Goal: Task Accomplishment & Management: Use online tool/utility

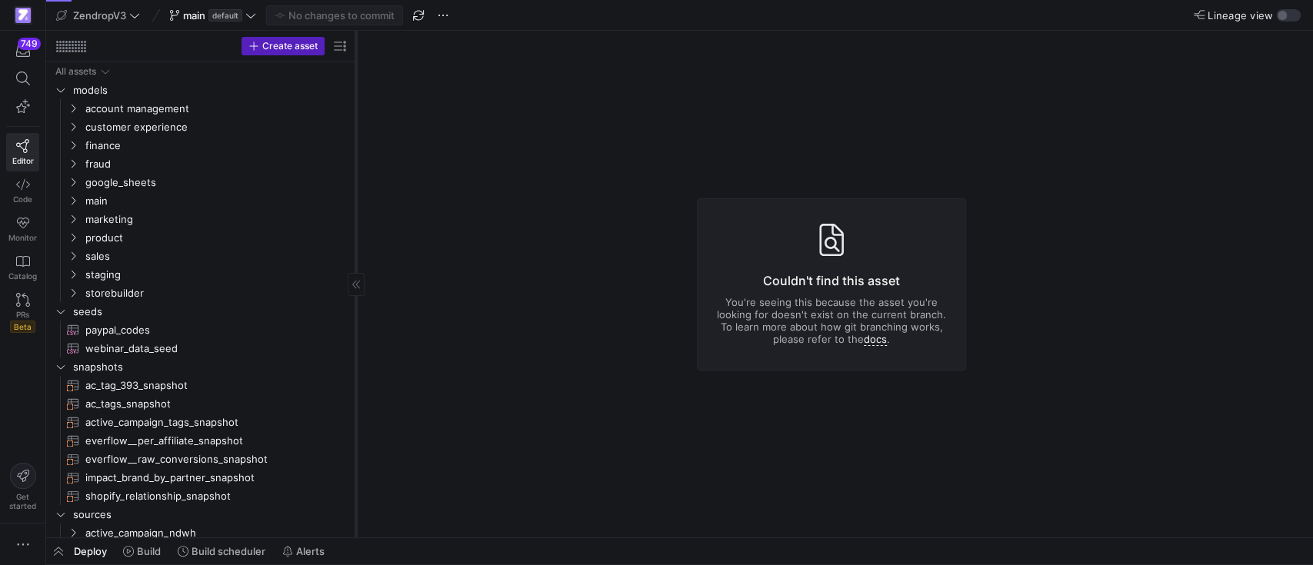
drag, startPoint x: 259, startPoint y: 305, endPoint x: 353, endPoint y: 292, distance: 94.7
click at [355, 292] on div at bounding box center [355, 284] width 1 height 507
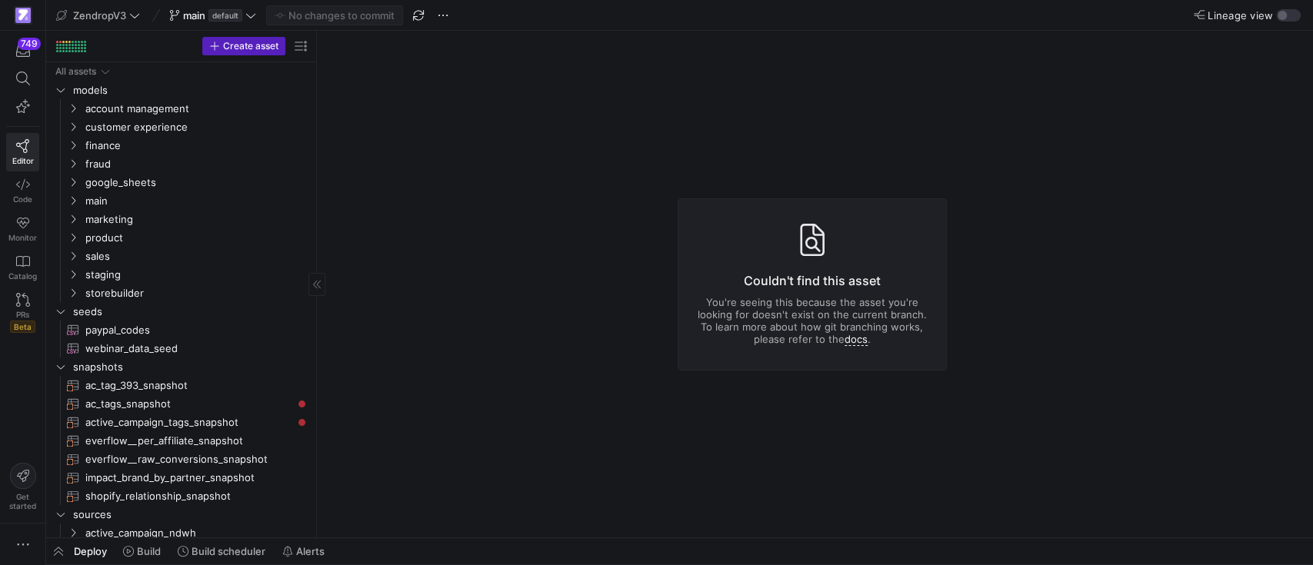
drag, startPoint x: 354, startPoint y: 213, endPoint x: 315, endPoint y: 213, distance: 39.2
click at [238, 546] on span "Build scheduler" at bounding box center [228, 551] width 74 height 12
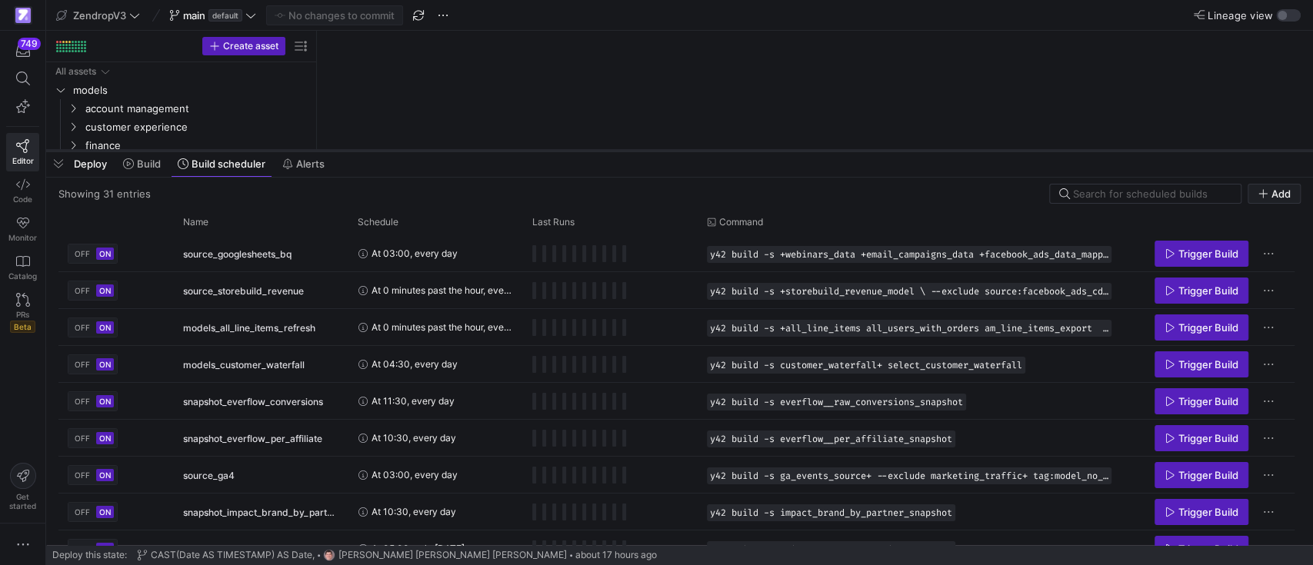
drag, startPoint x: 349, startPoint y: 285, endPoint x: 363, endPoint y: 151, distance: 134.5
click at [363, 151] on div at bounding box center [679, 151] width 1267 height 6
click at [219, 214] on div "Name" at bounding box center [255, 222] width 145 height 17
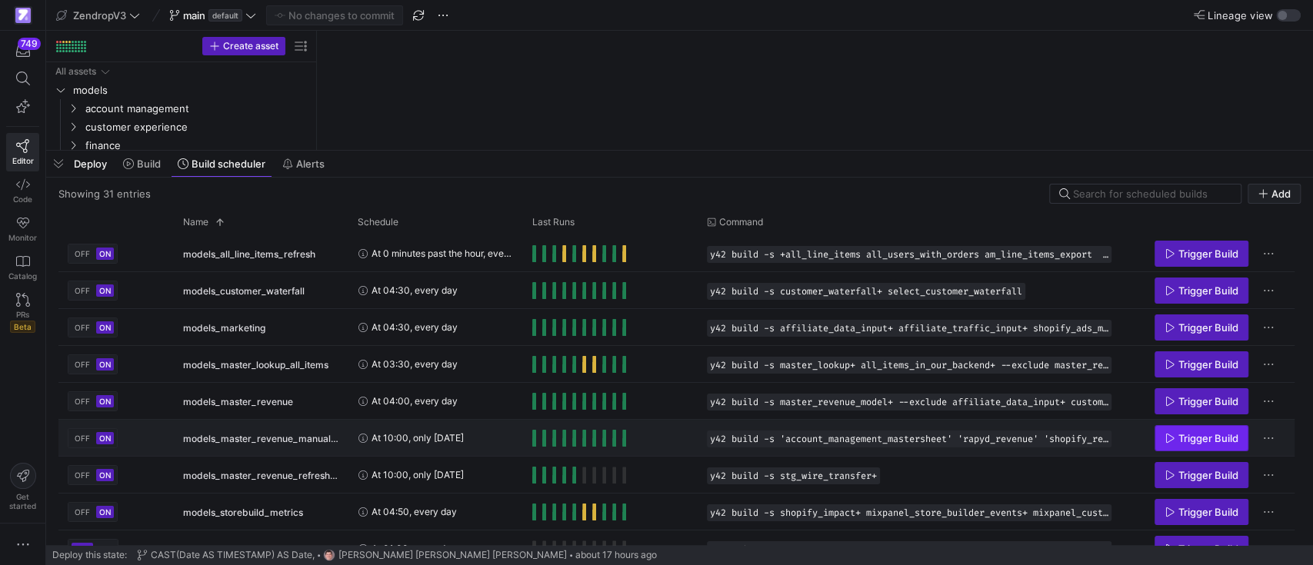
click at [1187, 439] on span "Trigger Build" at bounding box center [1208, 438] width 60 height 12
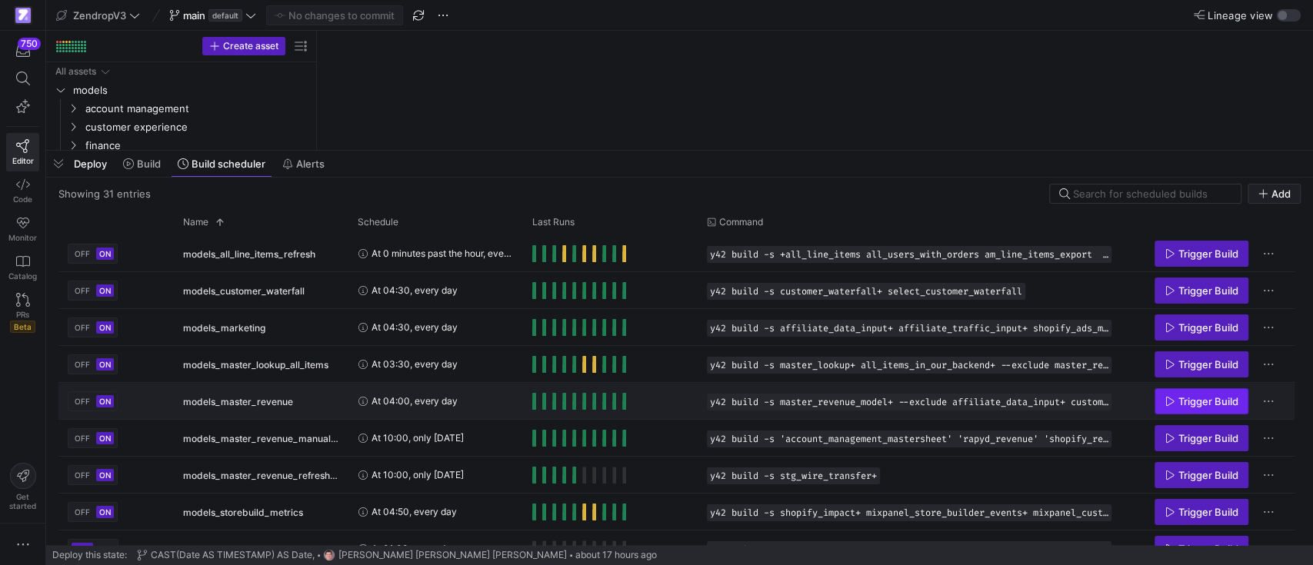
click at [1187, 398] on span "Trigger Build" at bounding box center [1208, 401] width 60 height 12
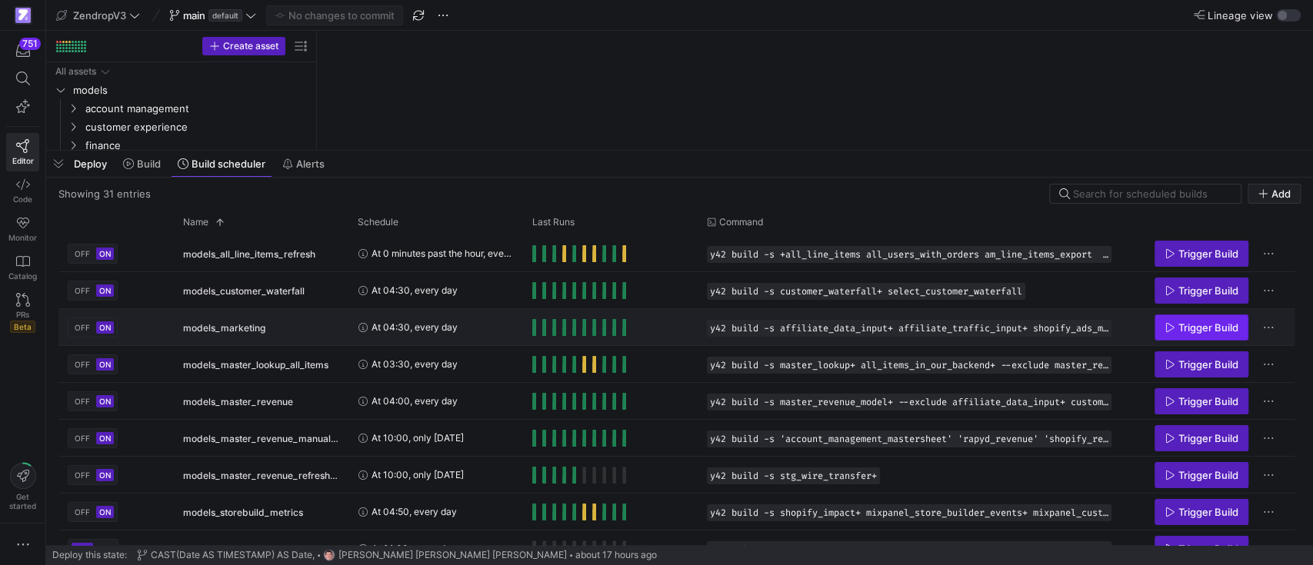
click at [1190, 321] on span "Trigger Build" at bounding box center [1208, 327] width 60 height 12
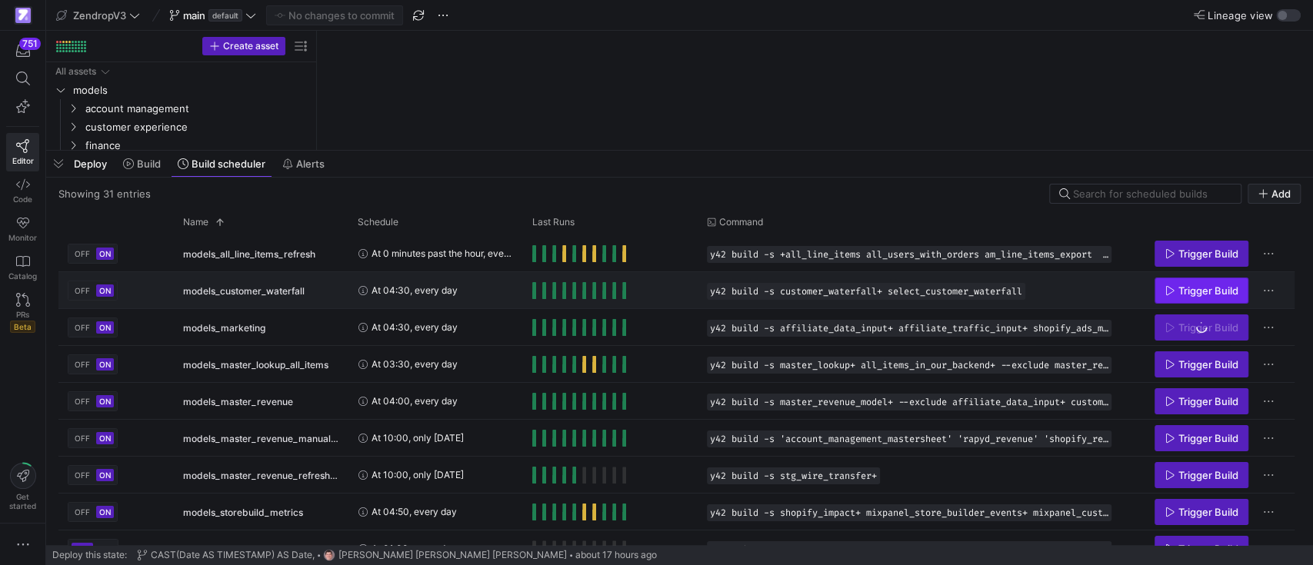
click at [1186, 287] on span "Trigger Build" at bounding box center [1208, 291] width 60 height 12
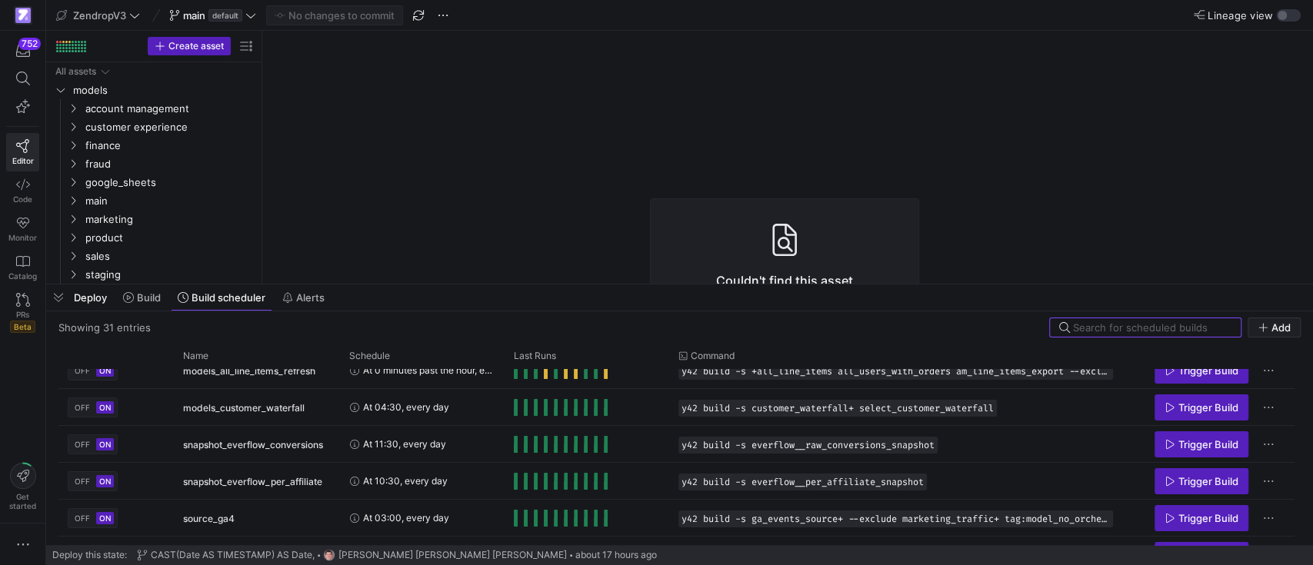
scroll to position [102, 0]
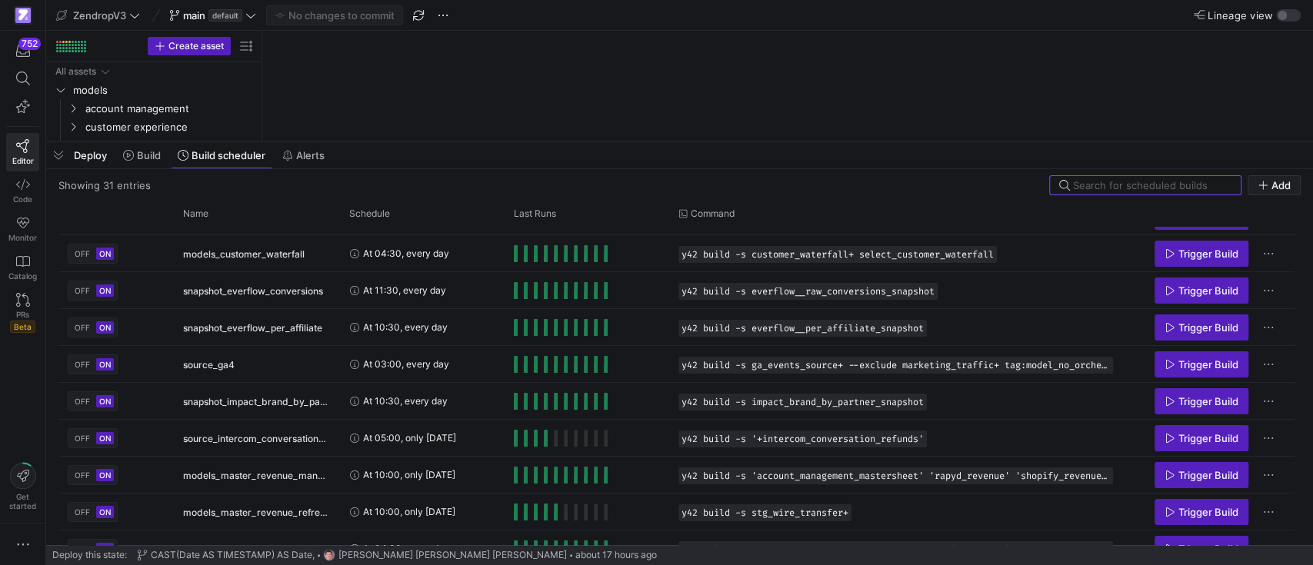
drag, startPoint x: 404, startPoint y: 284, endPoint x: 504, endPoint y: 157, distance: 161.5
click at [499, 139] on div at bounding box center [679, 142] width 1267 height 6
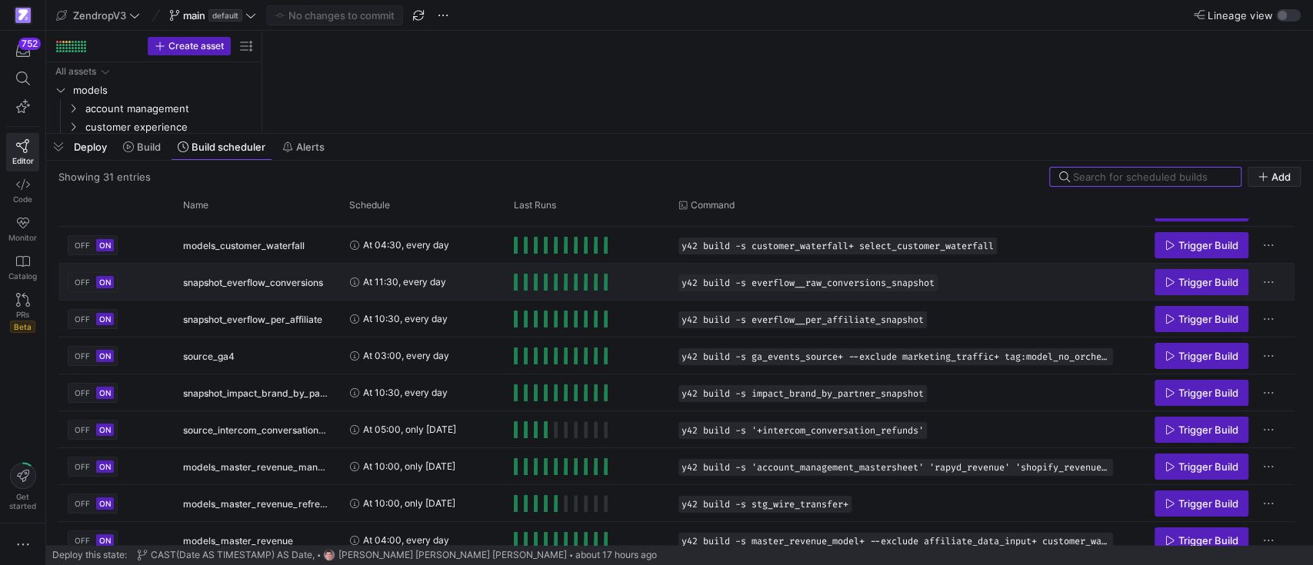
scroll to position [0, 0]
